Goal: Task Accomplishment & Management: Use online tool/utility

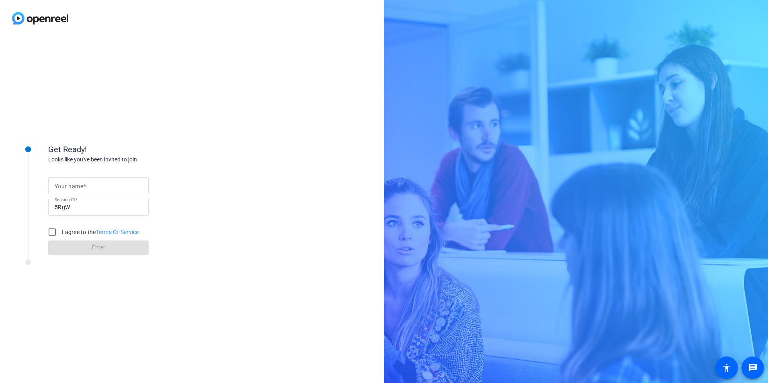
click at [85, 183] on span at bounding box center [84, 186] width 3 height 6
click at [85, 183] on input "Your name" at bounding box center [99, 186] width 88 height 10
type input "[PERSON_NAME]"
click at [53, 234] on input "I agree to the Terms Of Service" at bounding box center [52, 232] width 16 height 16
checkbox input "true"
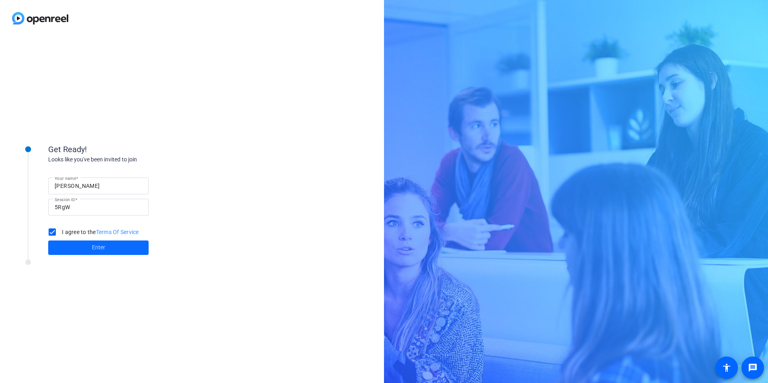
click at [94, 247] on span "Enter" at bounding box center [98, 248] width 13 height 8
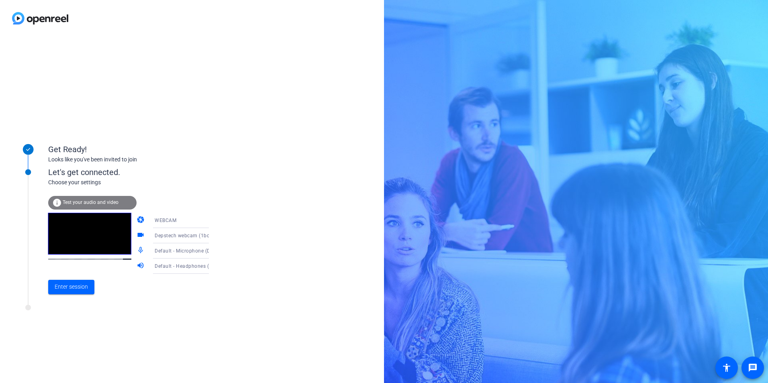
click at [86, 203] on span "Test your audio and video" at bounding box center [91, 203] width 56 height 6
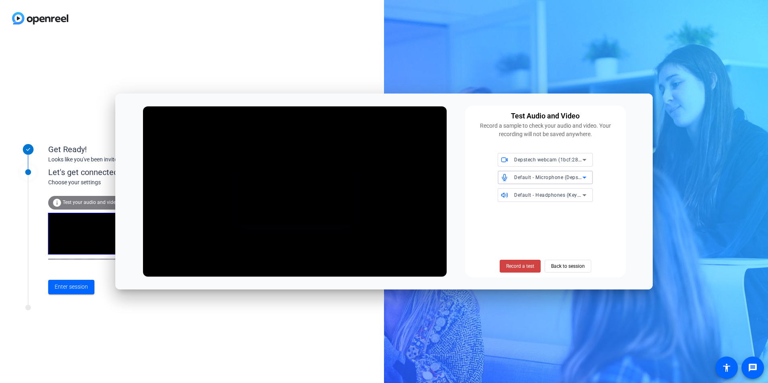
click at [566, 176] on span "Default - Microphone (Depstech webcam MIC)" at bounding box center [567, 177] width 107 height 6
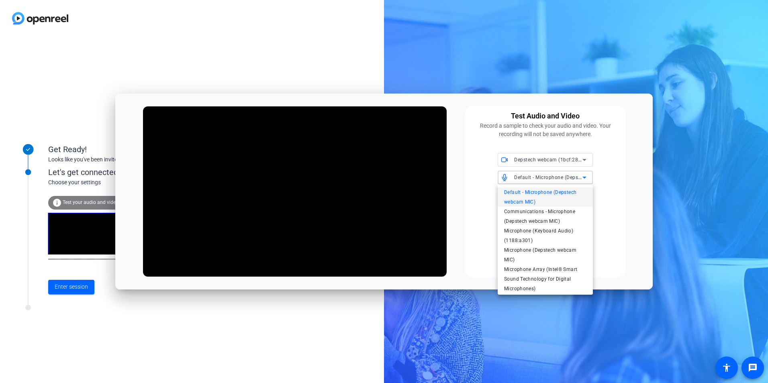
click at [610, 182] on div at bounding box center [384, 191] width 768 height 383
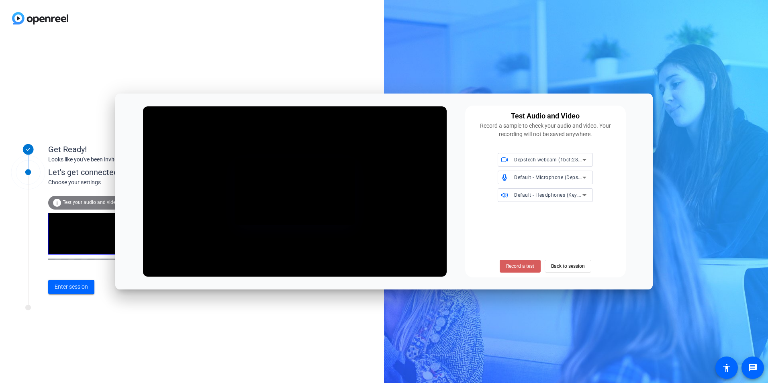
click at [520, 264] on span "Record a test" at bounding box center [520, 266] width 28 height 7
click at [523, 267] on span "Stop Testing (4s)" at bounding box center [520, 266] width 37 height 7
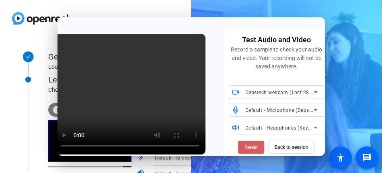
click at [244, 146] on span "Retest" at bounding box center [250, 146] width 13 height 7
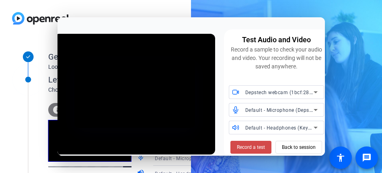
click at [247, 149] on span "Record a test" at bounding box center [251, 146] width 28 height 7
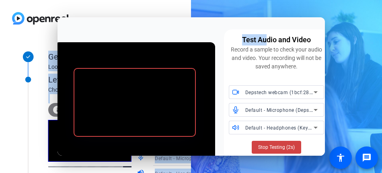
drag, startPoint x: 266, startPoint y: 26, endPoint x: -74, endPoint y: 71, distance: 342.5
click at [0, 71] on html "Accessibility Screen-Reader Guide, Feedback, and Issue Reporting | New window G…" at bounding box center [191, 86] width 382 height 173
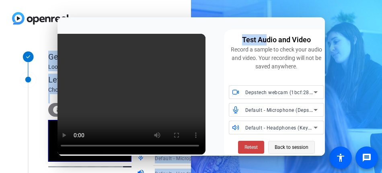
click at [279, 146] on span "Back to session" at bounding box center [291, 146] width 34 height 15
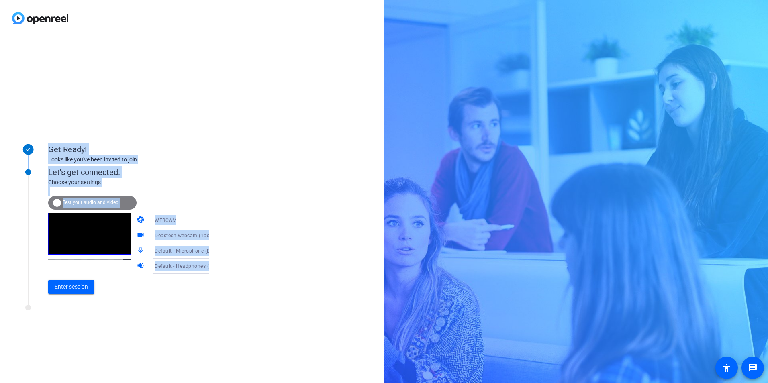
click at [234, 123] on div "Get Ready! Looks like you've been invited to join Let's get connected. Choose y…" at bounding box center [192, 210] width 384 height 347
click at [102, 201] on span "Test your audio and video" at bounding box center [91, 203] width 56 height 6
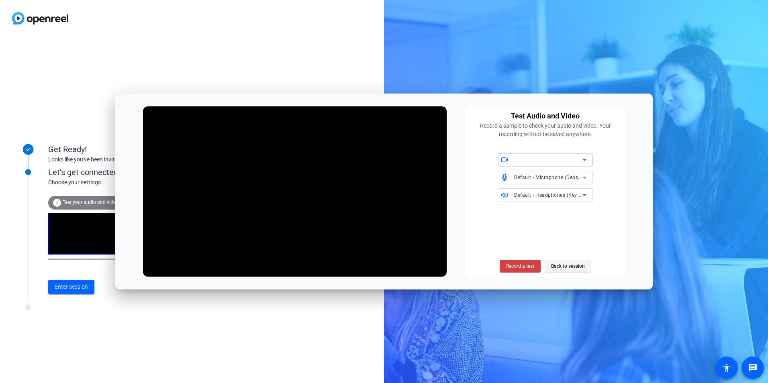
click at [563, 268] on span "Back to session" at bounding box center [568, 266] width 34 height 15
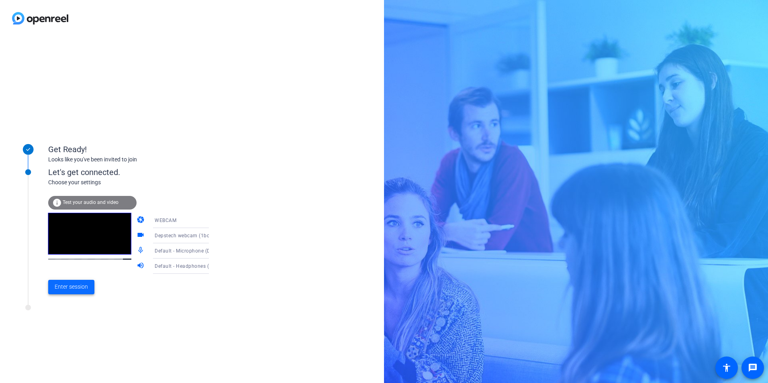
click at [70, 291] on span "Enter session" at bounding box center [71, 287] width 33 height 8
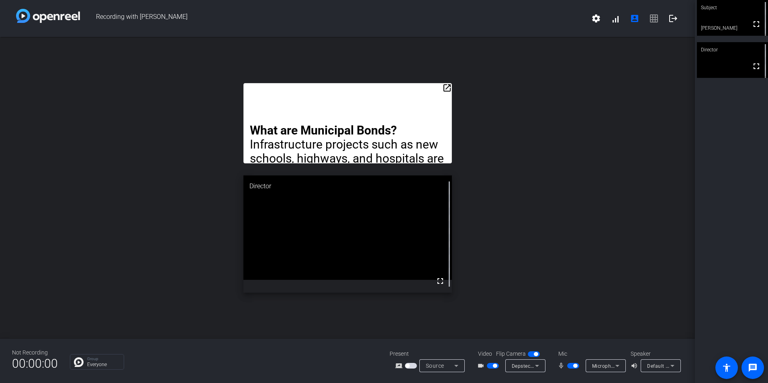
click at [445, 88] on mat-icon "open_in_new" at bounding box center [447, 88] width 10 height 10
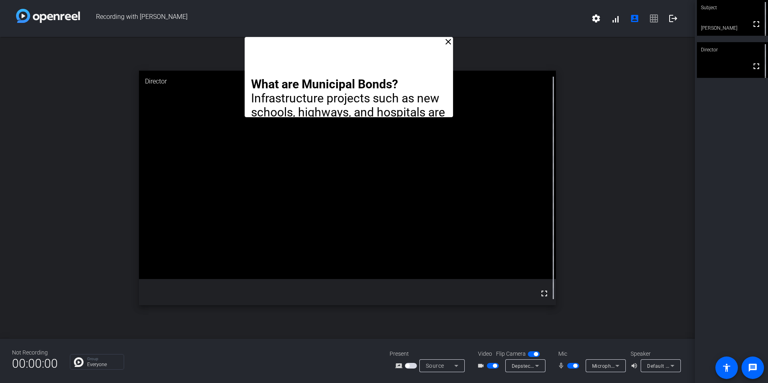
drag, startPoint x: 415, startPoint y: 72, endPoint x: 416, endPoint y: 24, distance: 47.4
click at [416, 24] on div "Recording with [PERSON_NAME] settings signal_cellular_alt account_box grid_on l…" at bounding box center [347, 191] width 695 height 383
drag, startPoint x: 410, startPoint y: 53, endPoint x: 410, endPoint y: 44, distance: 8.9
click at [410, 44] on div "What are Municipal Bonds? Infrastructure projects such as new schools, highways…" at bounding box center [349, 77] width 209 height 80
drag, startPoint x: 410, startPoint y: 53, endPoint x: 412, endPoint y: 44, distance: 9.5
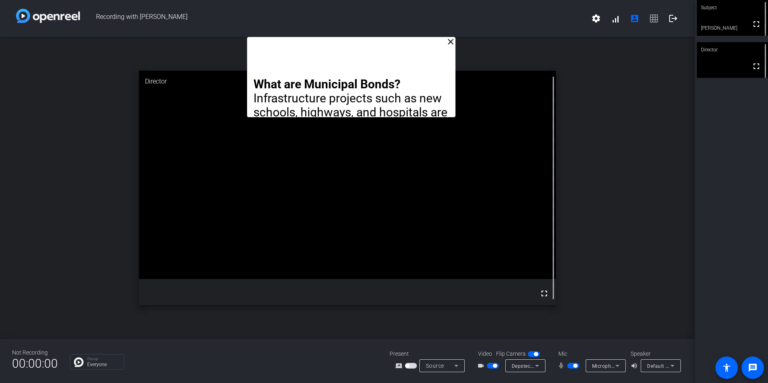
click at [412, 44] on div "What are Municipal Bonds? Infrastructure projects such as new schools, highways…" at bounding box center [351, 77] width 209 height 80
